Goal: Information Seeking & Learning: Learn about a topic

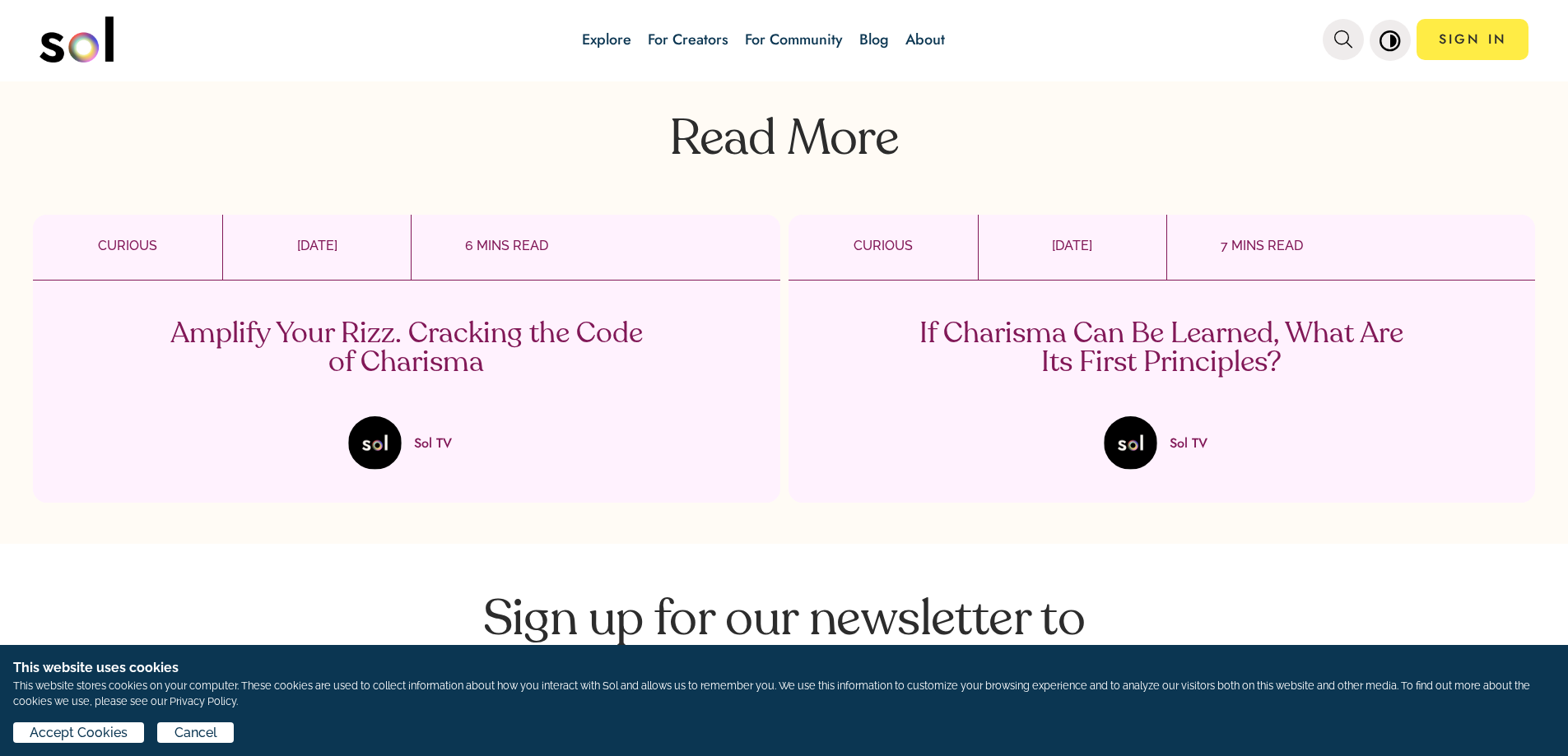
scroll to position [6499, 0]
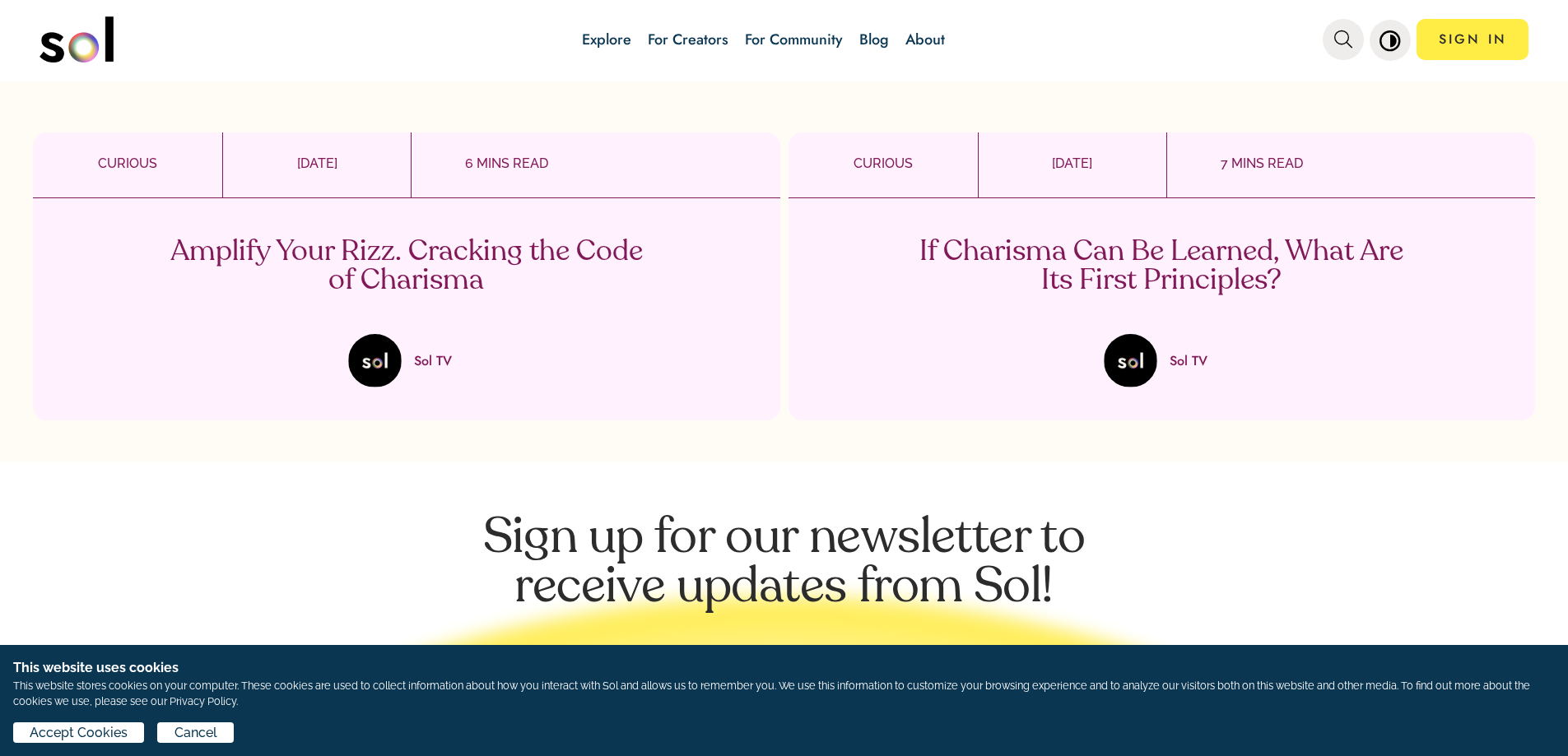
click at [480, 238] on p "Amplify Your Rizz. Cracking the Code of Charisma" at bounding box center [406, 266] width 486 height 58
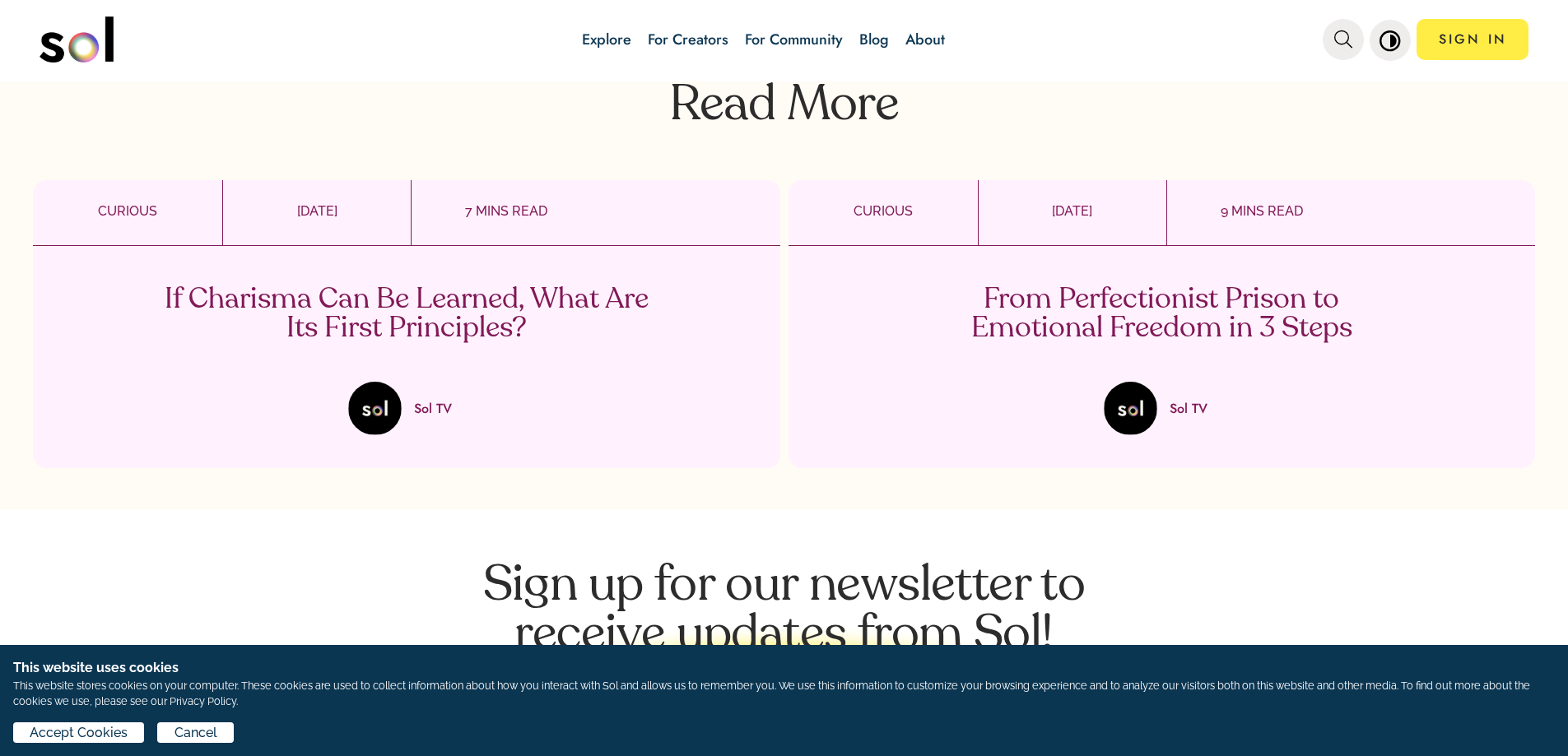
scroll to position [2796, 0]
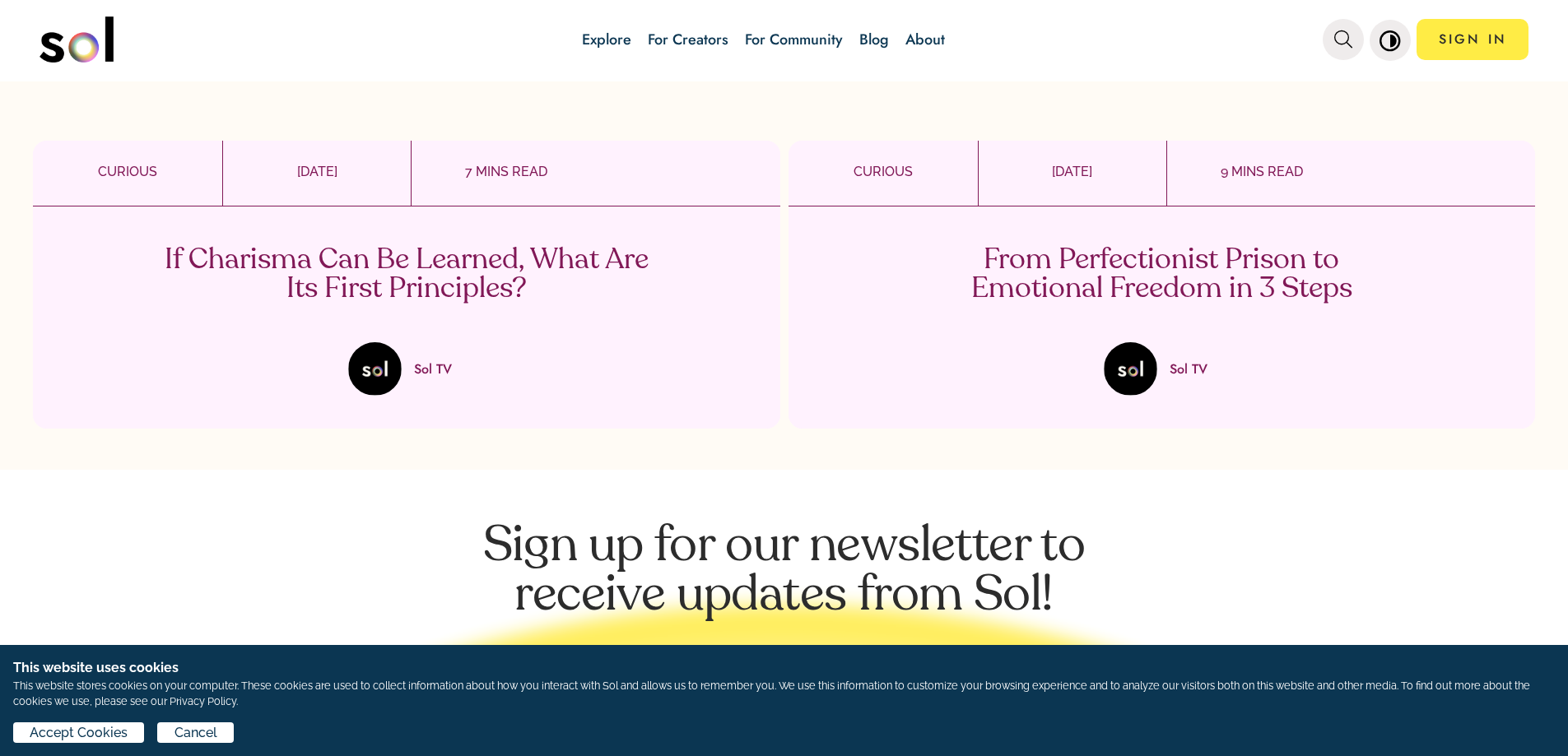
click at [473, 267] on p "If Charisma Can Be Learned, What Are Its First Principles?" at bounding box center [406, 274] width 486 height 58
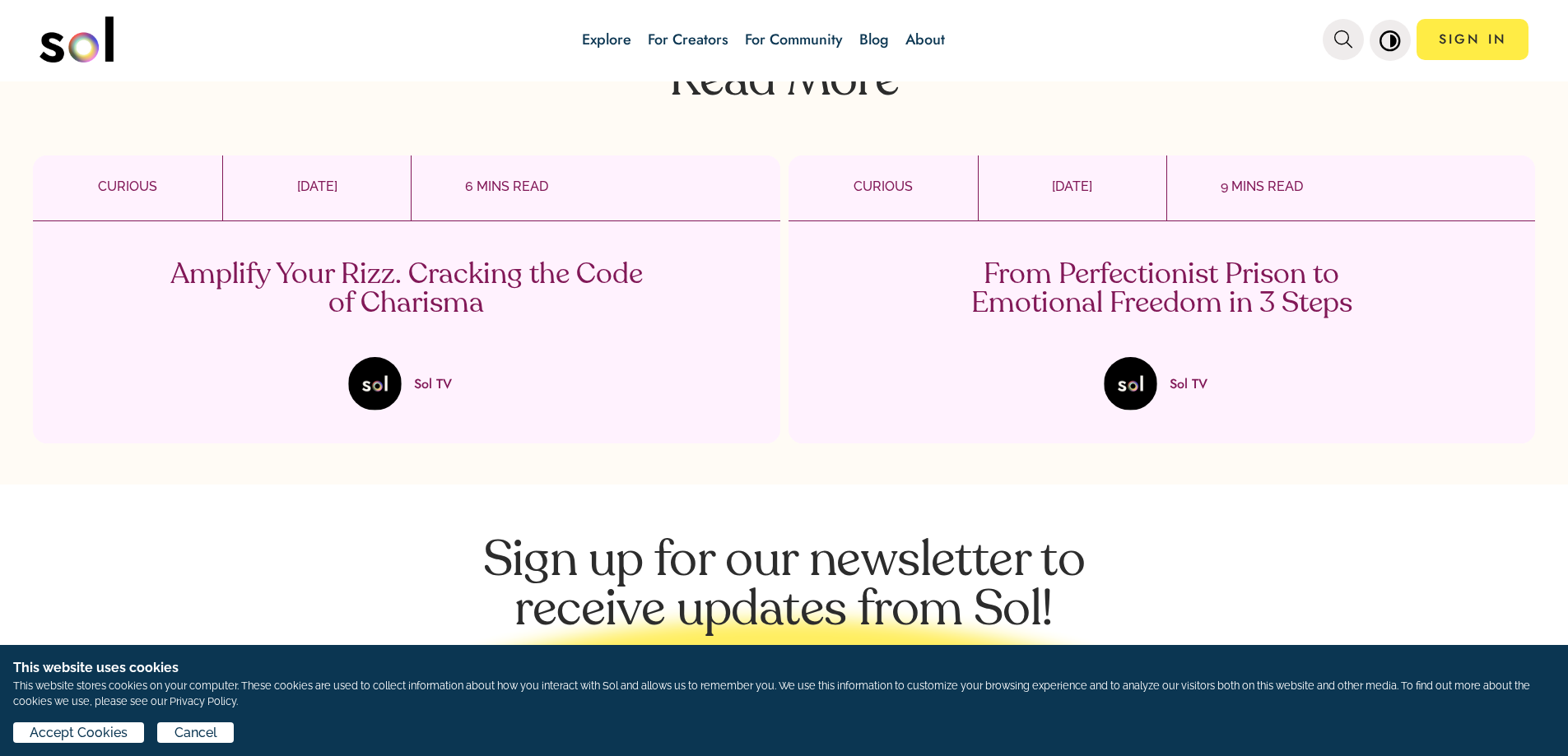
scroll to position [2961, 0]
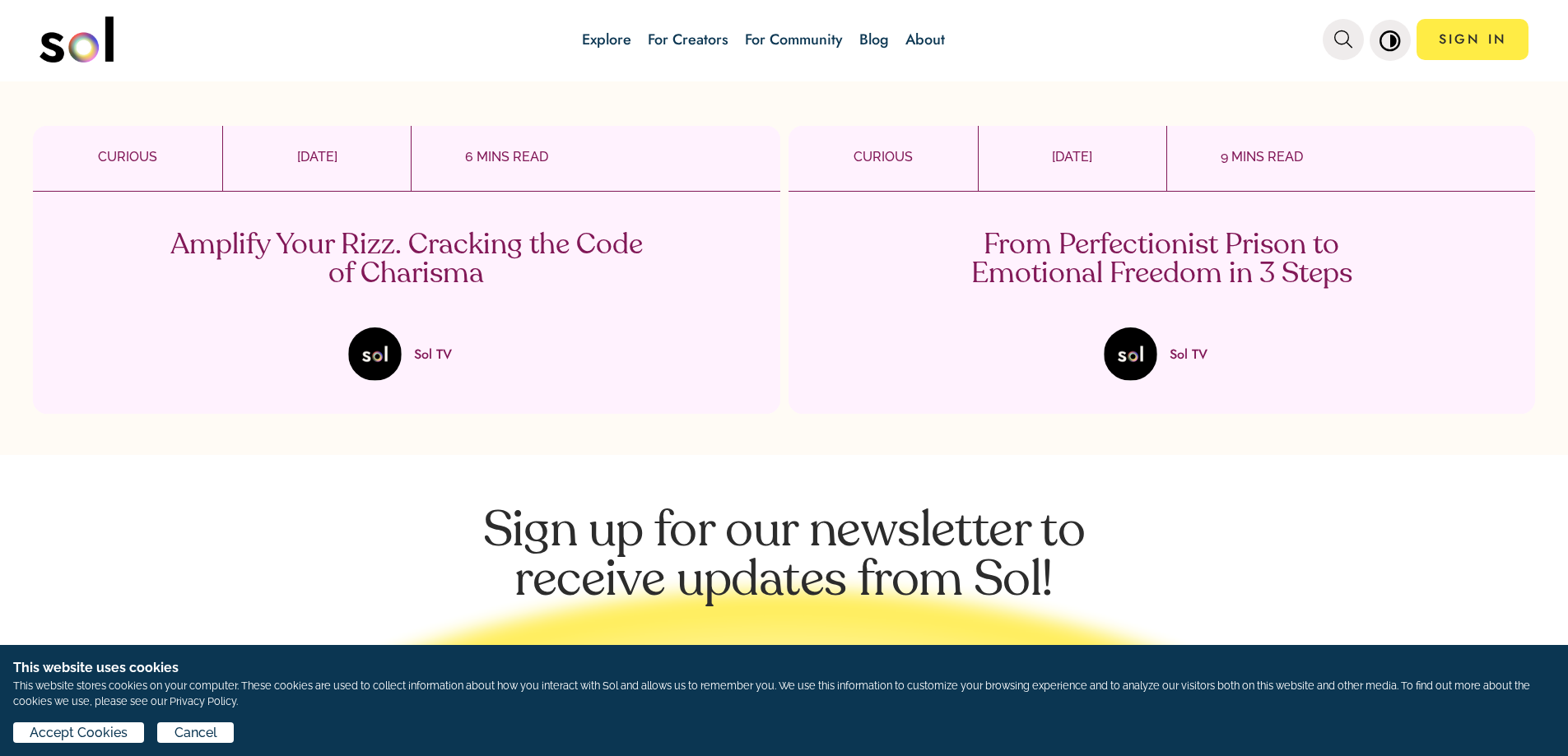
click at [1121, 250] on p "From Perfectionist Prison to Emotional Freedom in 3 Steps" at bounding box center [1161, 259] width 486 height 58
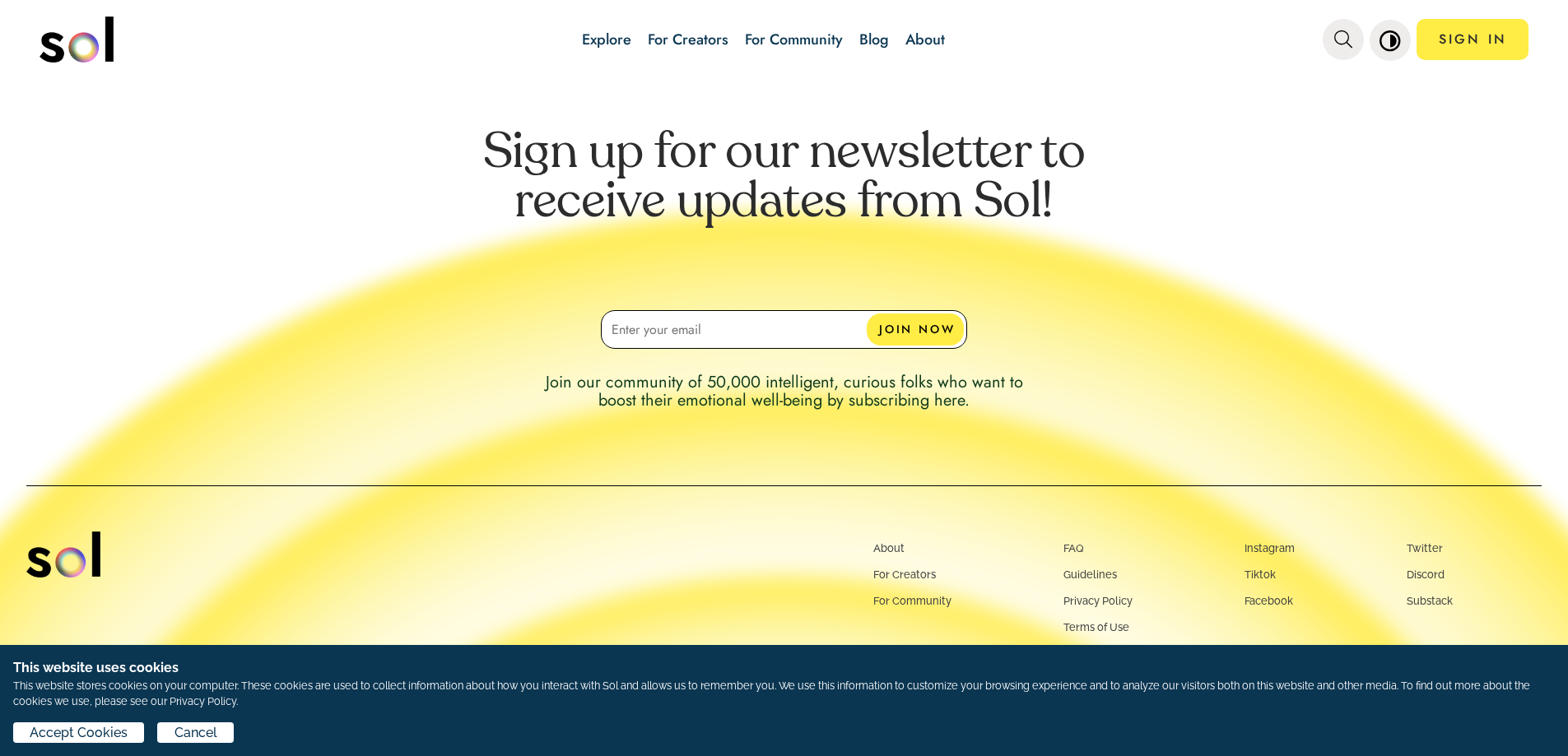
scroll to position [4789, 0]
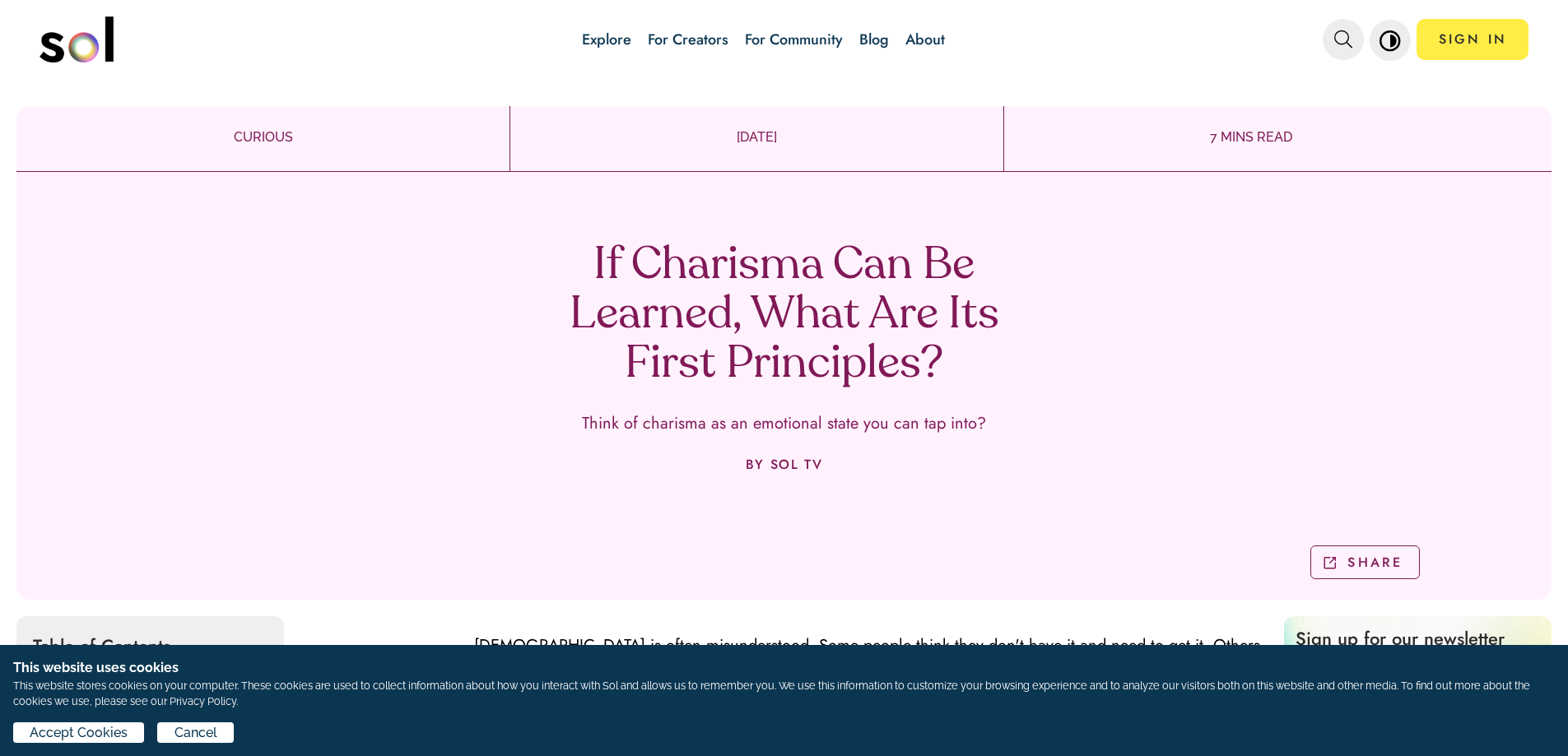
click at [268, 134] on p "CURIOUS" at bounding box center [263, 137] width 493 height 20
click at [265, 134] on p "CURIOUS" at bounding box center [263, 137] width 493 height 20
click at [771, 134] on p "[DATE]" at bounding box center [757, 137] width 493 height 20
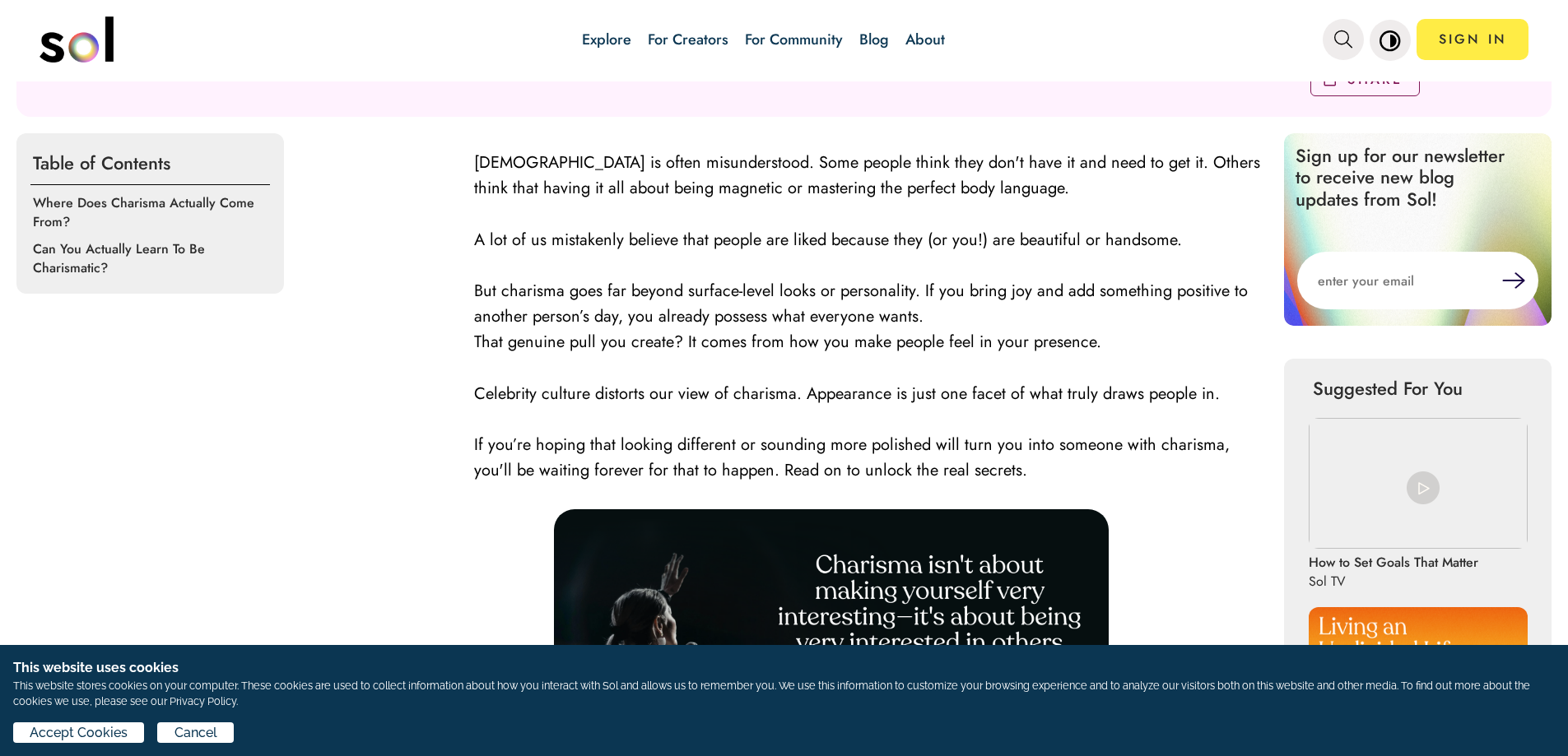
scroll to position [494, 0]
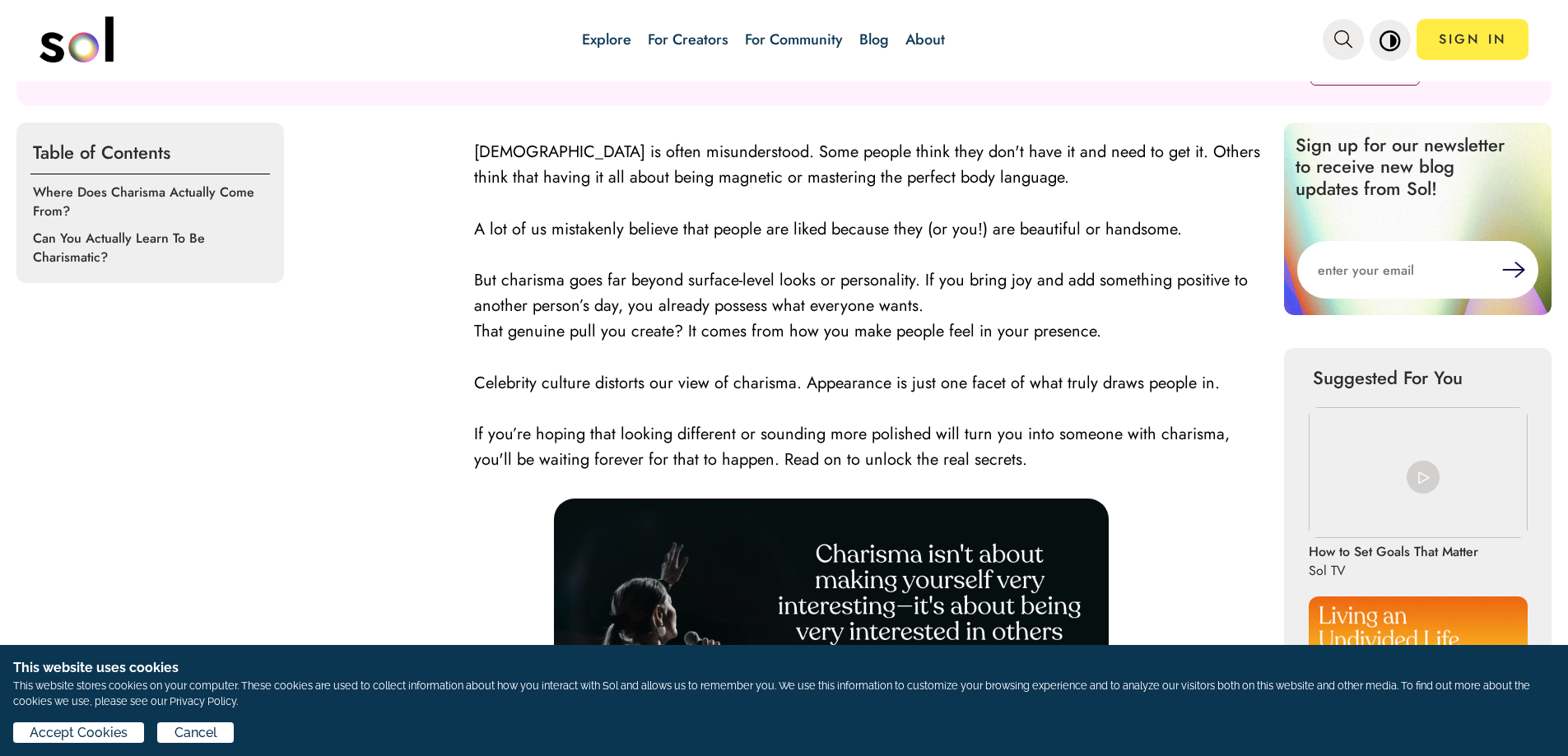
click at [91, 50] on img "main navigation" at bounding box center [77, 39] width 74 height 46
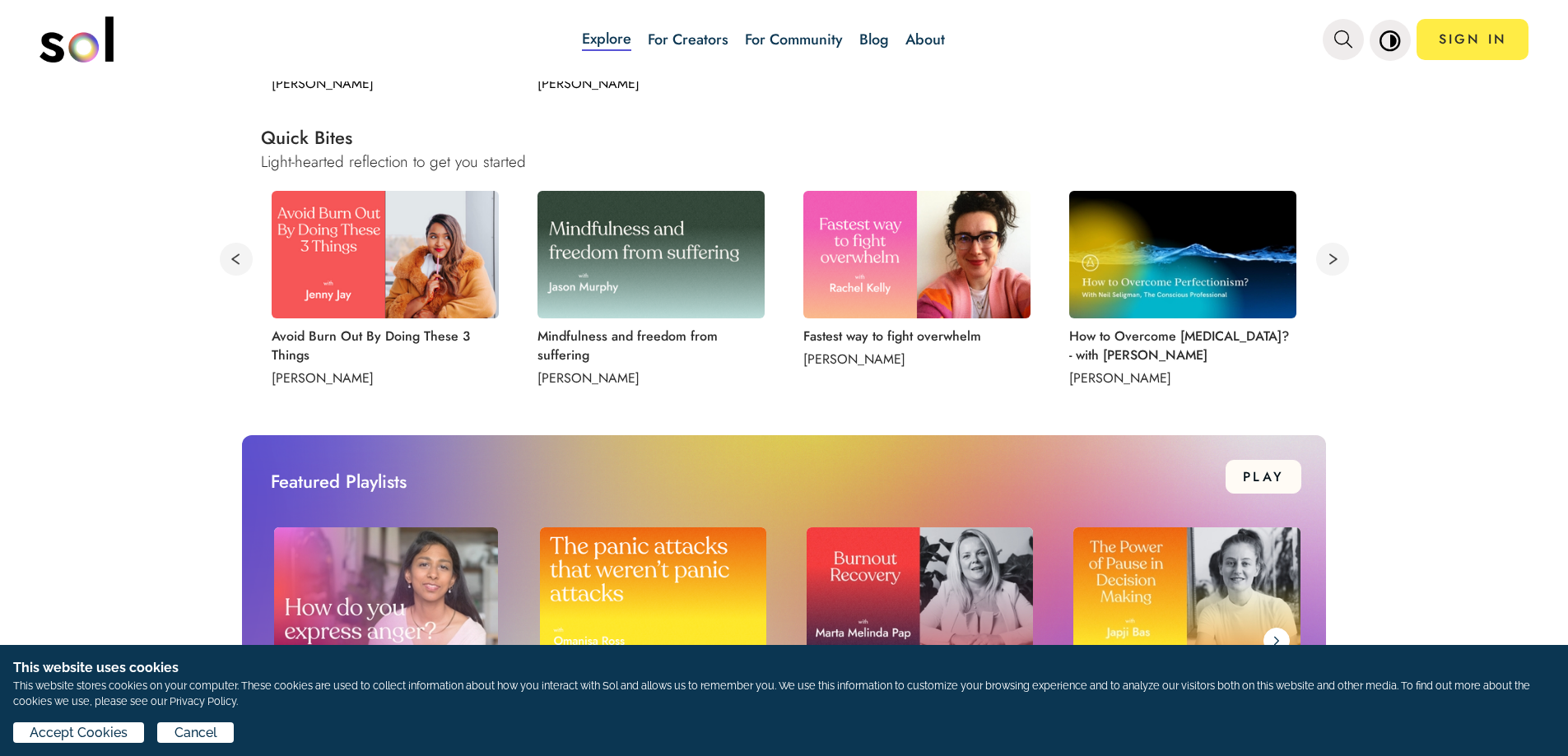
scroll to position [905, 0]
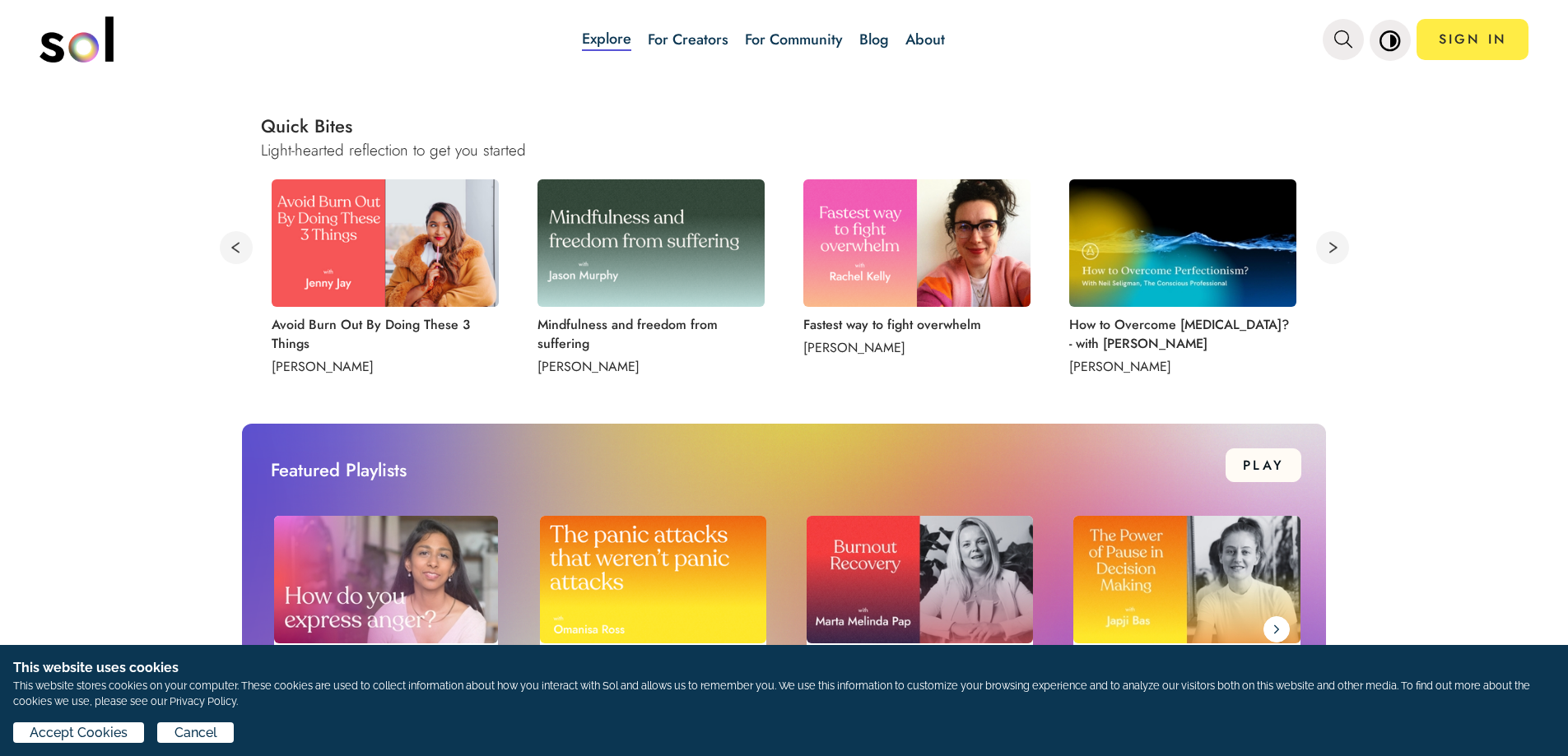
click at [362, 327] on p "Avoid Burn Out By Doing These 3 Things" at bounding box center [383, 334] width 223 height 38
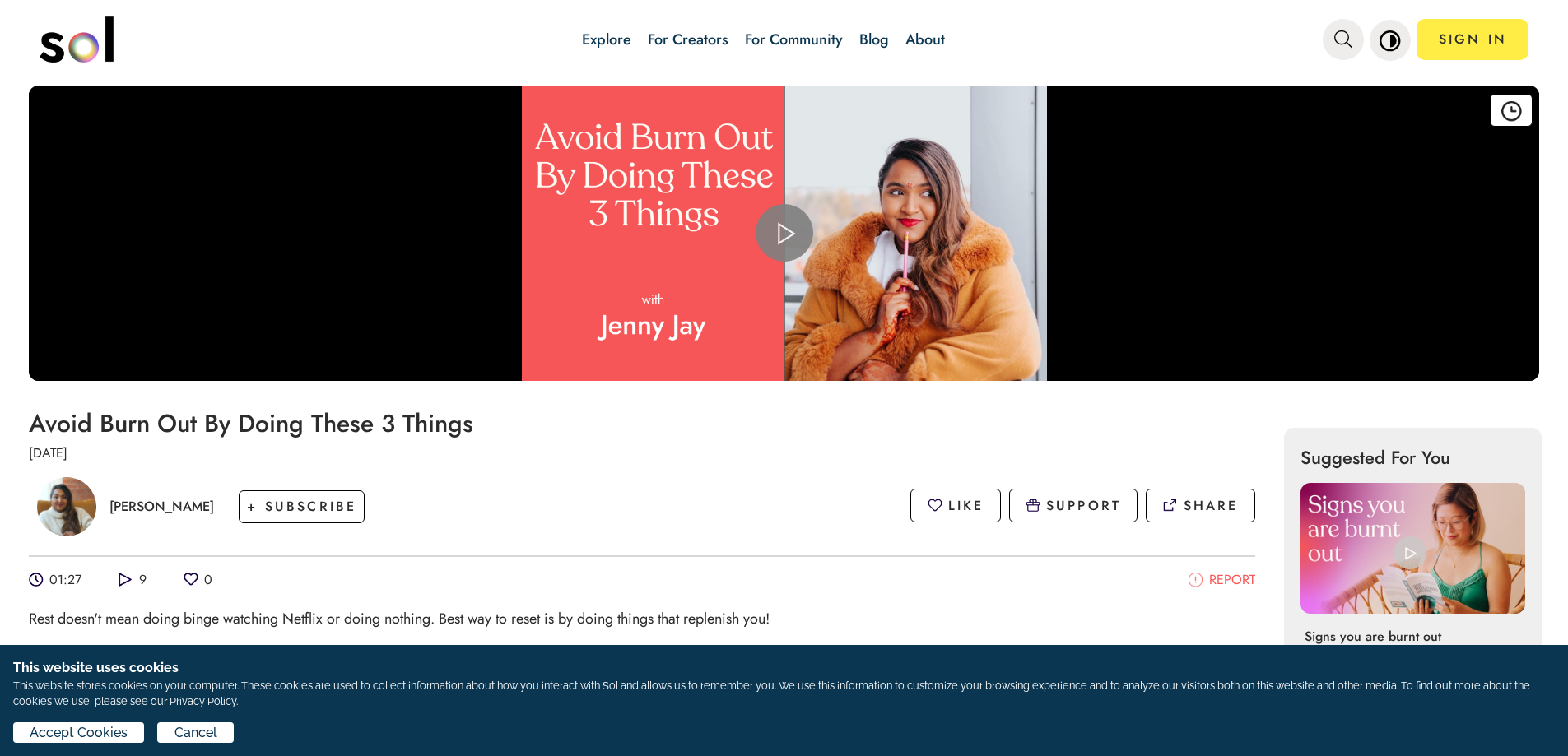
click at [784, 233] on span "Video Player" at bounding box center [784, 233] width 0 height 0
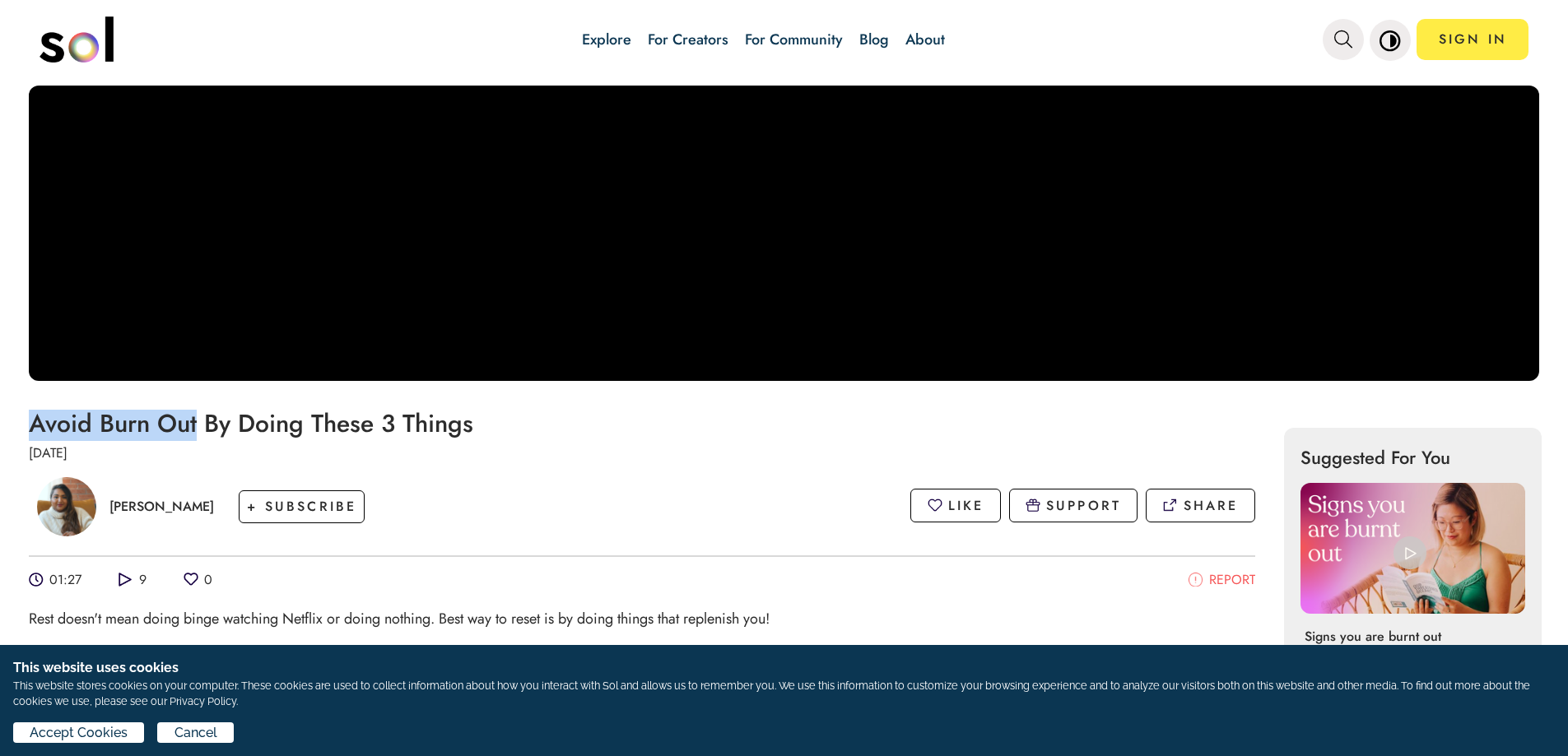
drag, startPoint x: 199, startPoint y: 425, endPoint x: 28, endPoint y: 422, distance: 171.0
copy h1 "Avoid Burn Out"
